Goal: Navigation & Orientation: Find specific page/section

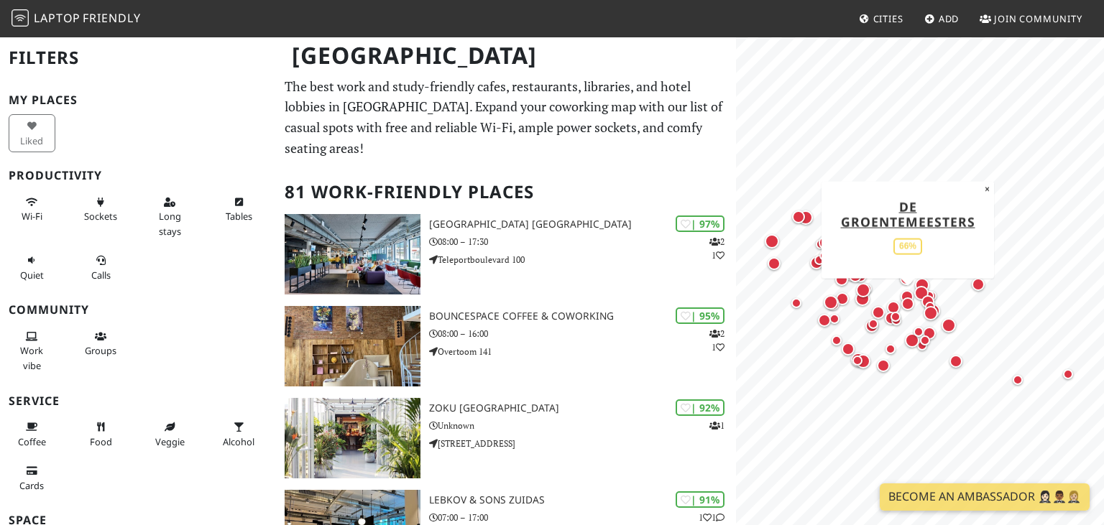
scroll to position [455, 0]
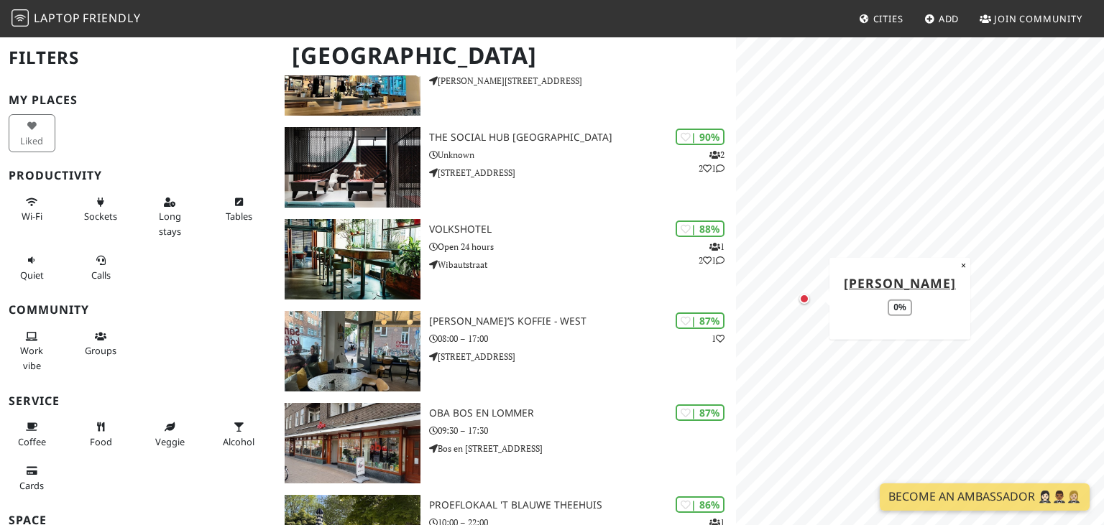
click at [801, 297] on div "Map marker" at bounding box center [804, 299] width 10 height 10
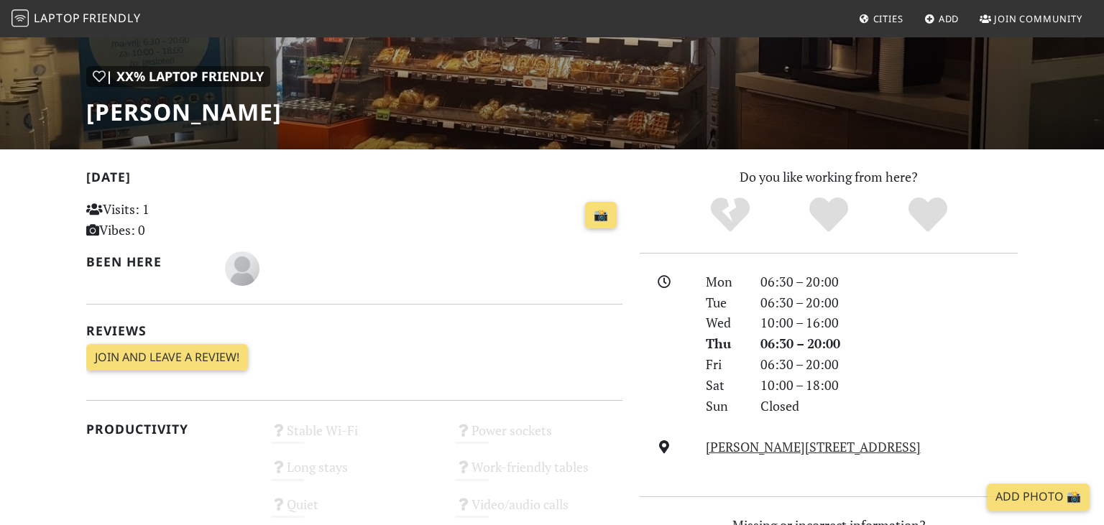
scroll to position [227, 0]
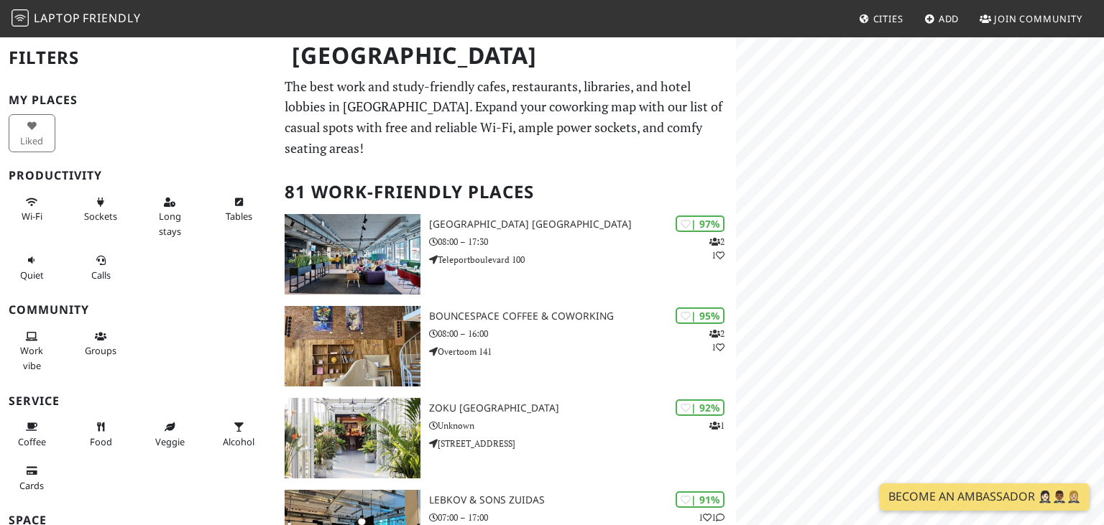
scroll to position [2, 0]
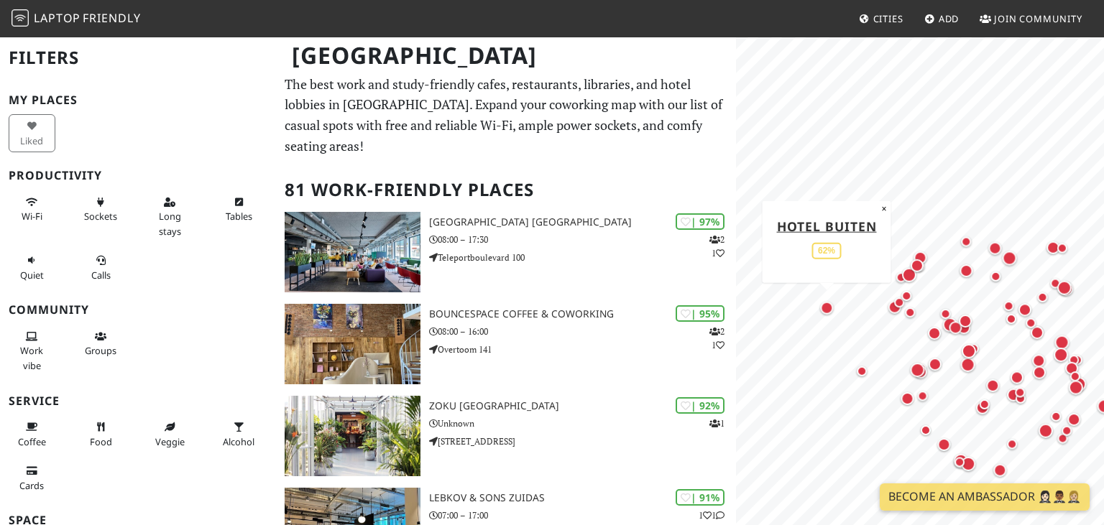
drag, startPoint x: 814, startPoint y: 257, endPoint x: 824, endPoint y: 310, distance: 53.4
click at [824, 310] on div "Map marker" at bounding box center [826, 307] width 13 height 13
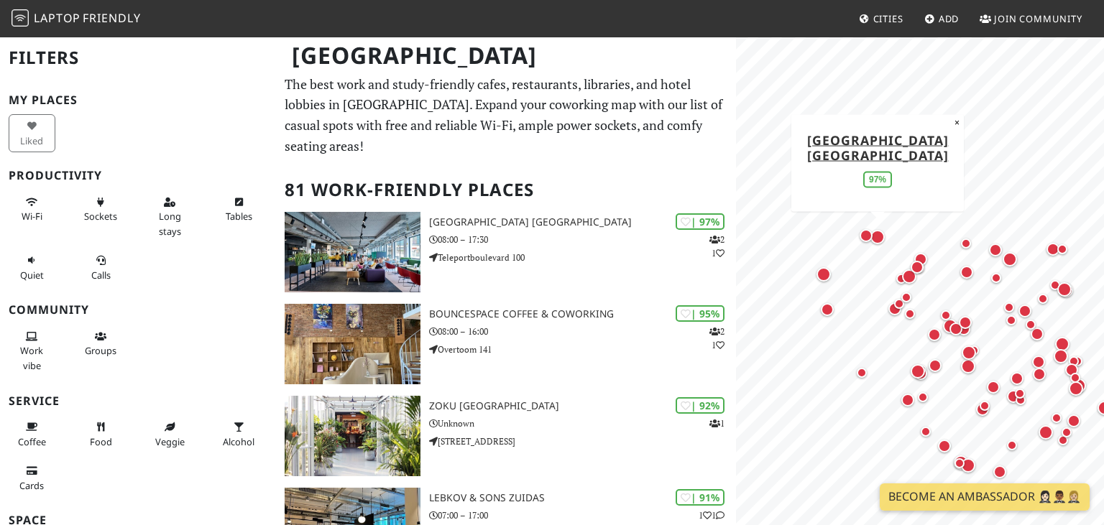
click at [879, 240] on div "Map marker" at bounding box center [877, 237] width 14 height 14
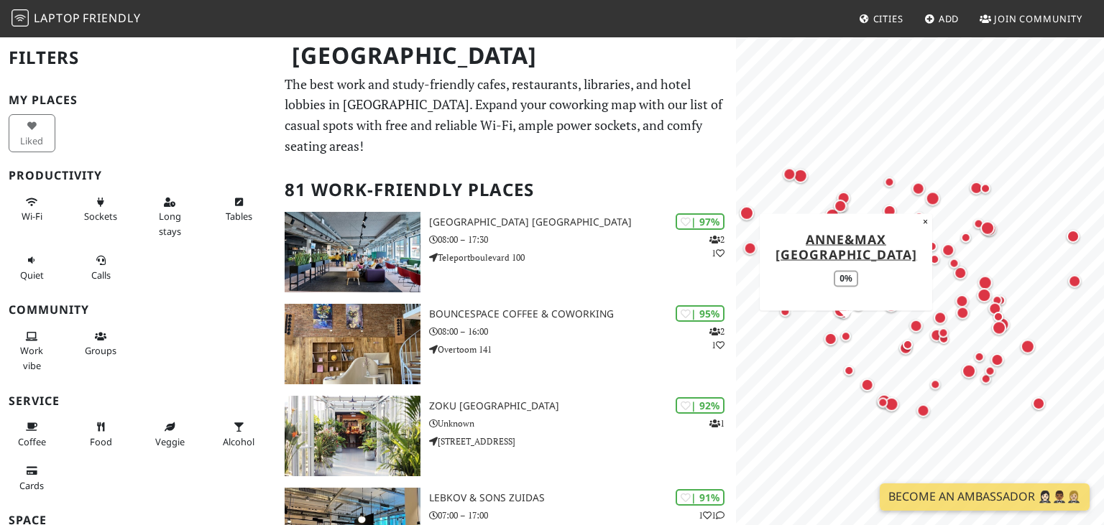
drag, startPoint x: 928, startPoint y: 401, endPoint x: 847, endPoint y: 338, distance: 102.9
click at [847, 338] on div "Map marker" at bounding box center [845, 336] width 17 height 17
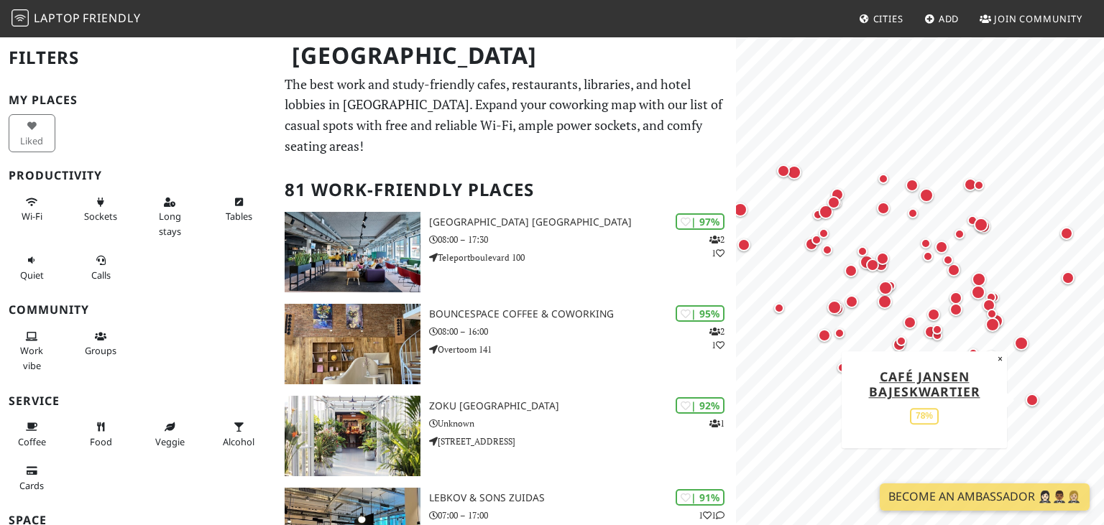
click at [1028, 397] on div "Map marker" at bounding box center [1032, 400] width 13 height 13
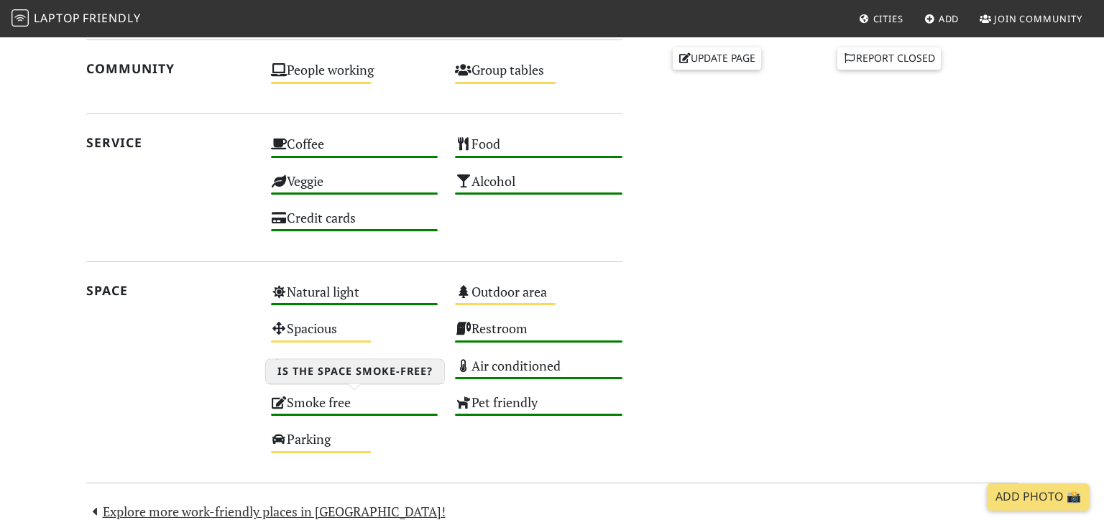
scroll to position [831, 0]
